Goal: Information Seeking & Learning: Compare options

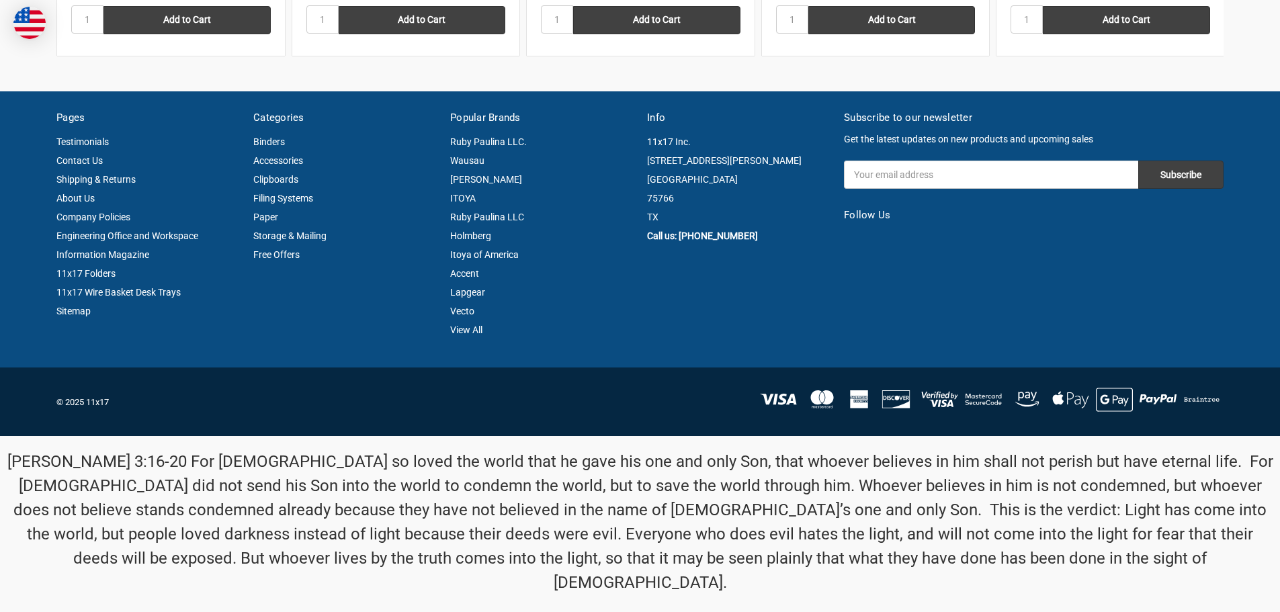
scroll to position [1376, 0]
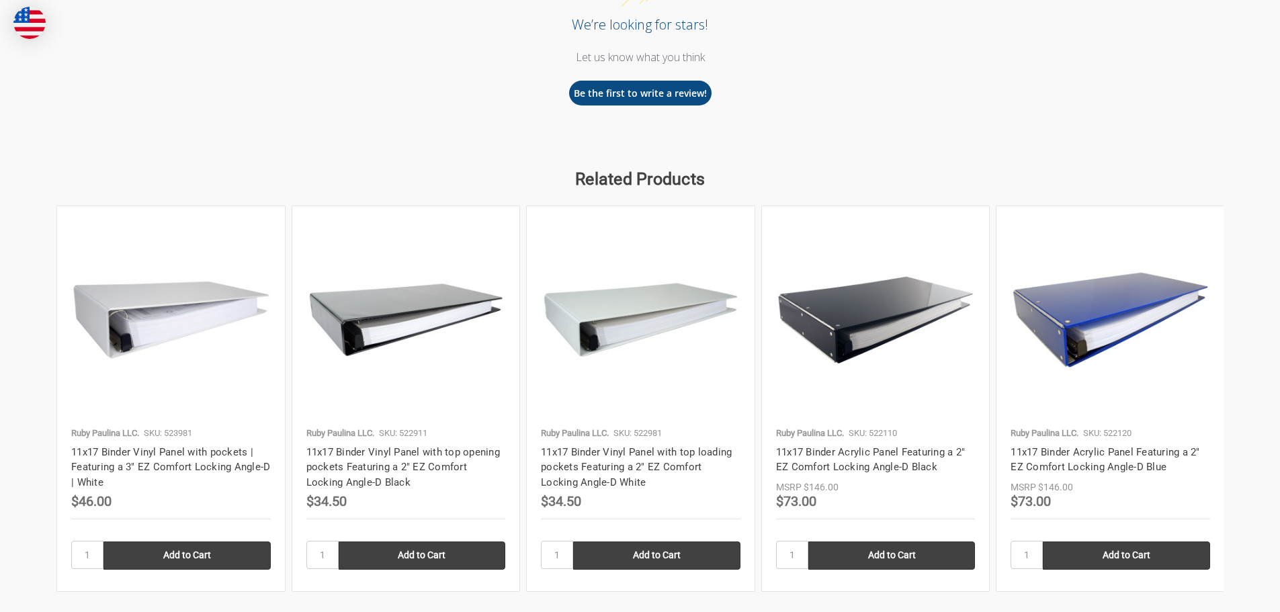
click at [1065, 376] on img at bounding box center [1110, 320] width 200 height 200
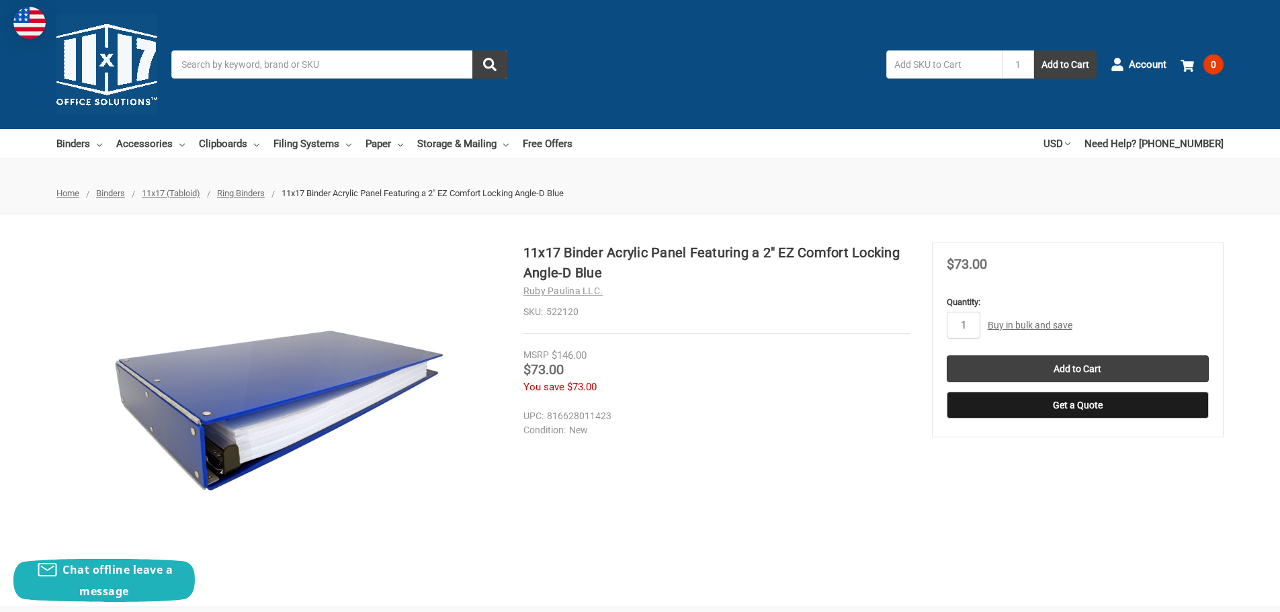
scroll to position [535, 0]
